Goal: Task Accomplishment & Management: Use online tool/utility

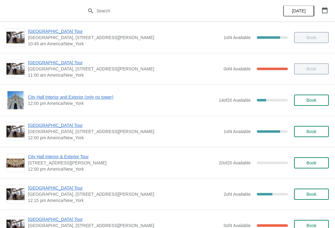
scroll to position [193, 0]
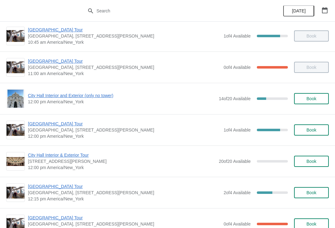
click at [104, 95] on span "City Hall Interior and Exterior (only no tower)" at bounding box center [121, 95] width 187 height 6
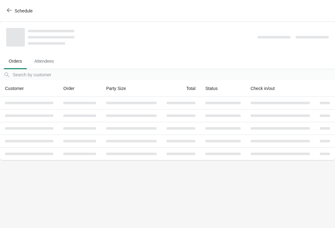
scroll to position [0, 0]
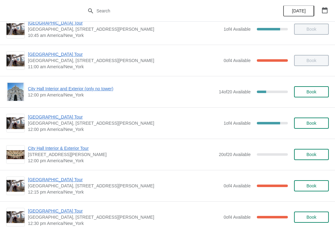
scroll to position [202, 0]
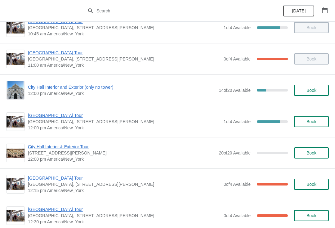
click at [81, 148] on span "City Hall Interior & Exterior Tour" at bounding box center [121, 146] width 187 height 6
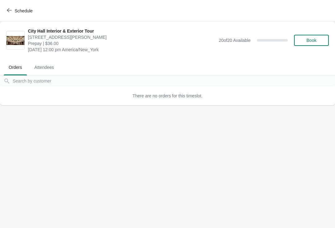
click at [15, 11] on span "Schedule" at bounding box center [24, 10] width 18 height 5
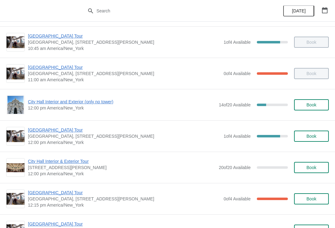
scroll to position [189, 0]
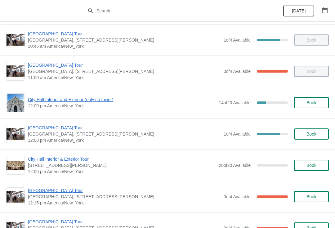
click at [81, 161] on span "City Hall Interior & Exterior Tour" at bounding box center [121, 159] width 187 height 6
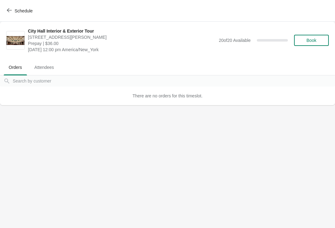
click at [11, 14] on button "Schedule" at bounding box center [20, 10] width 34 height 11
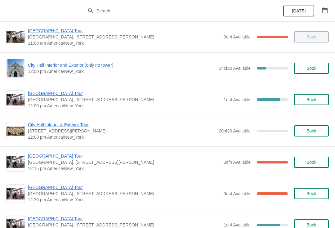
scroll to position [220, 0]
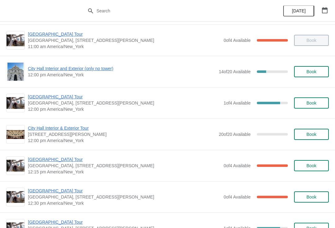
click at [104, 70] on span "City Hall Interior and Exterior (only no tower)" at bounding box center [121, 68] width 187 height 6
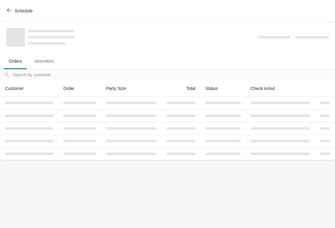
scroll to position [0, 0]
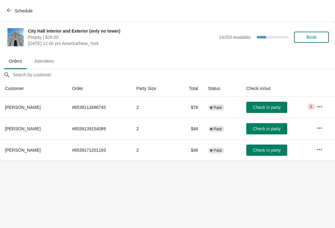
click at [9, 8] on icon "button" at bounding box center [9, 10] width 5 height 5
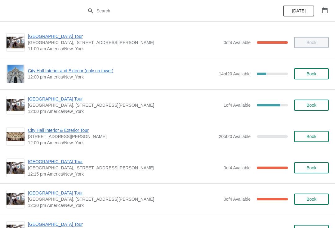
scroll to position [218, 0]
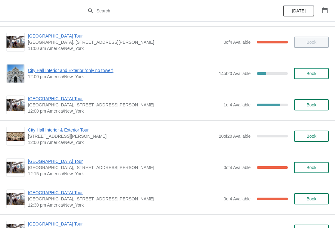
click at [69, 131] on span "City Hall Interior & Exterior Tour" at bounding box center [121, 130] width 187 height 6
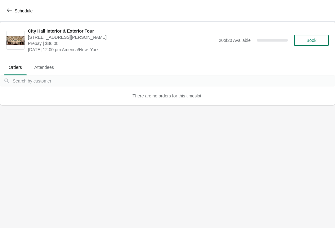
scroll to position [0, 0]
click at [19, 8] on span "Schedule" at bounding box center [24, 10] width 18 height 5
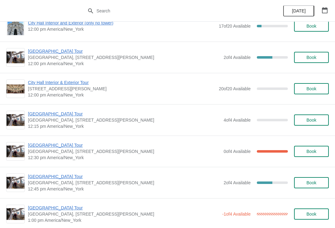
scroll to position [859, 0]
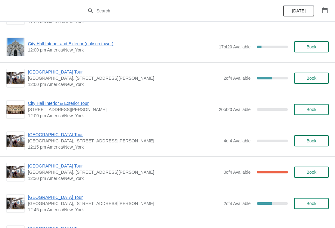
click at [82, 101] on span "City Hall Interior & Exterior Tour" at bounding box center [121, 103] width 187 height 6
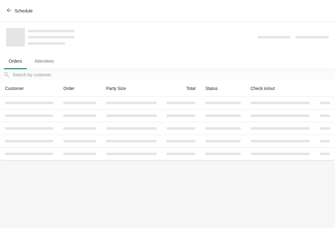
scroll to position [0, 0]
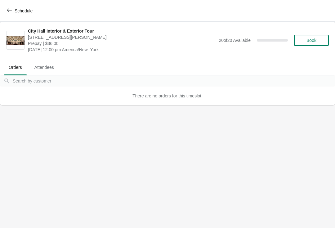
click at [9, 20] on div "Schedule" at bounding box center [167, 11] width 335 height 22
click at [15, 9] on span "Schedule" at bounding box center [24, 10] width 18 height 5
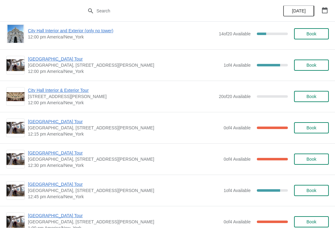
scroll to position [230, 0]
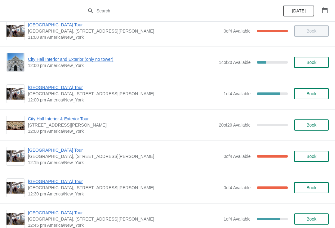
click at [60, 87] on span "[GEOGRAPHIC_DATA] Tour" at bounding box center [124, 87] width 192 height 6
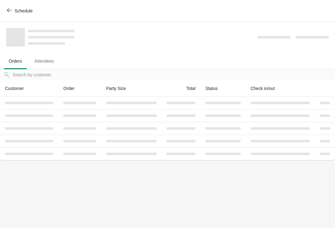
scroll to position [0, 0]
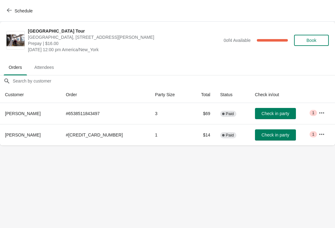
click at [284, 134] on span "Check in party" at bounding box center [275, 134] width 28 height 5
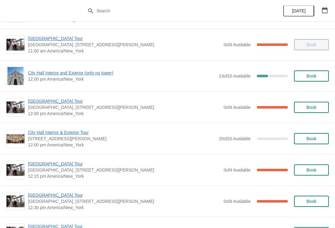
scroll to position [219, 0]
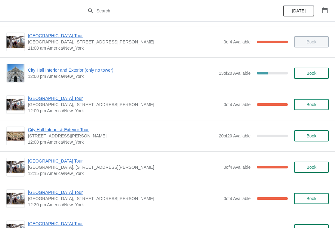
click at [42, 70] on span "City Hall Interior and Exterior (only no tower)" at bounding box center [121, 70] width 187 height 6
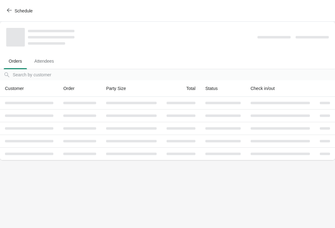
scroll to position [0, 0]
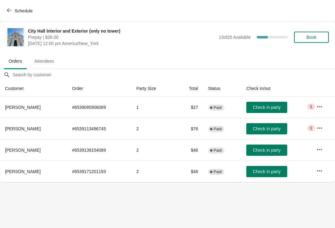
click at [276, 150] on span "Check in party" at bounding box center [267, 149] width 28 height 5
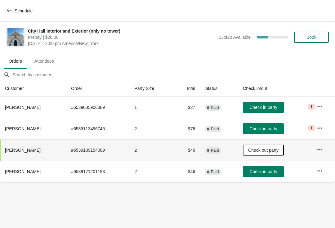
click at [12, 13] on span "Schedule" at bounding box center [20, 11] width 24 height 6
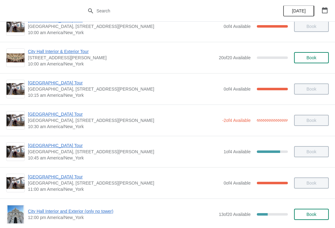
scroll to position [78, 0]
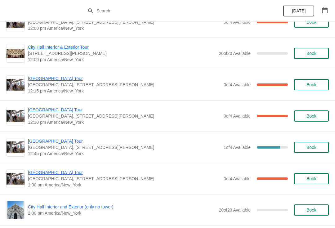
scroll to position [301, 0]
